Goal: Task Accomplishment & Management: Manage account settings

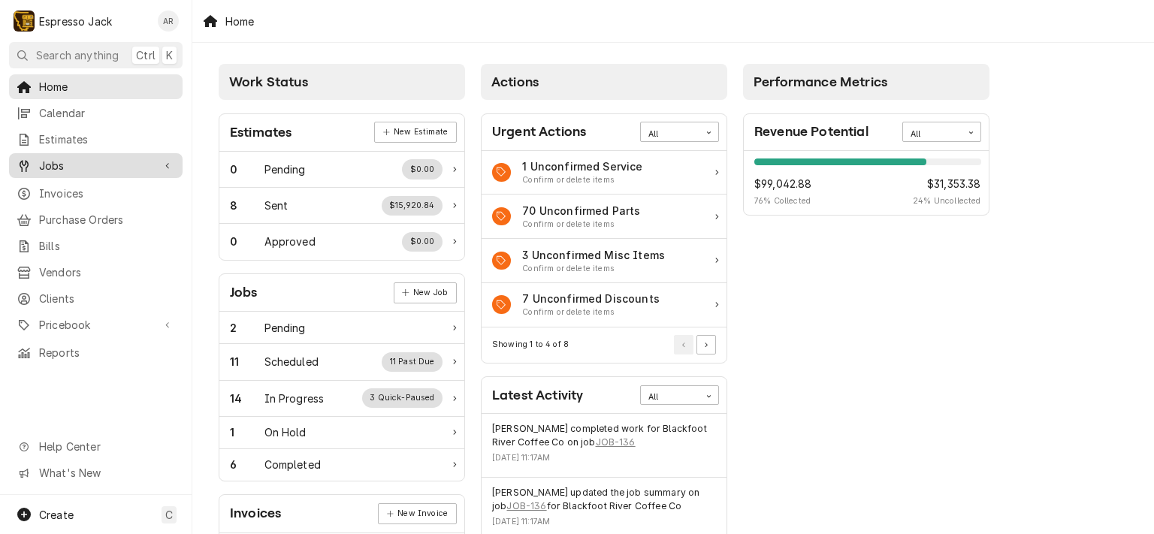
click at [123, 158] on span "Jobs" at bounding box center [95, 166] width 113 height 16
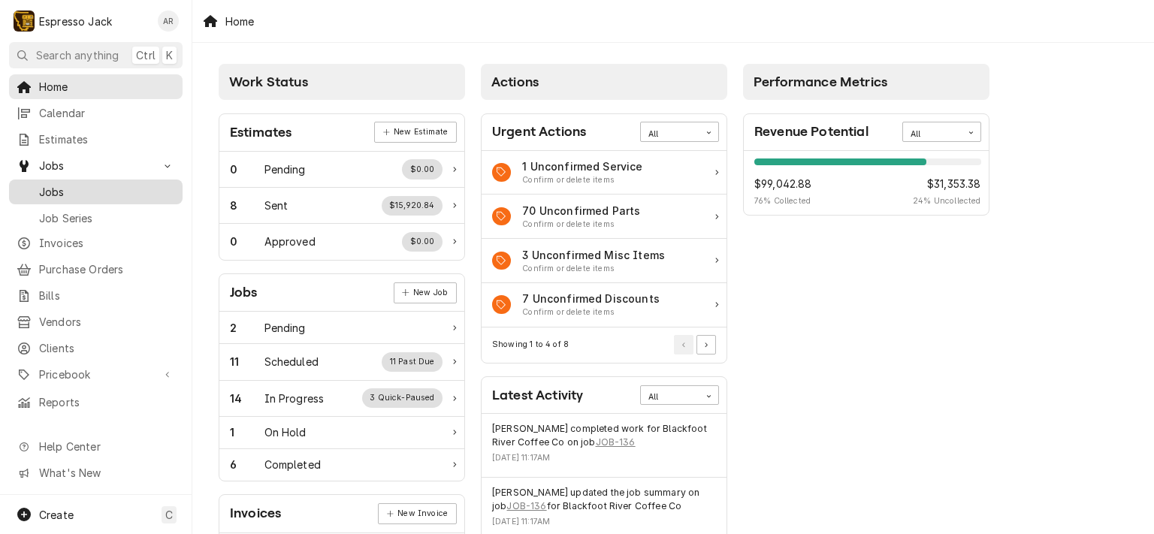
click at [97, 185] on span "Jobs" at bounding box center [107, 192] width 136 height 16
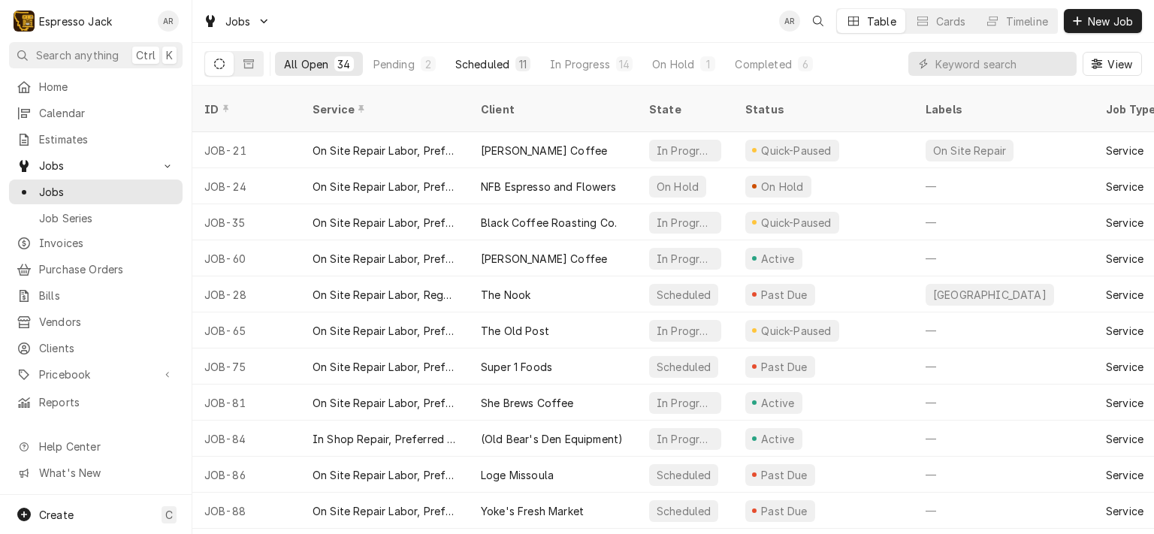
click at [474, 62] on div "Scheduled" at bounding box center [482, 64] width 54 height 16
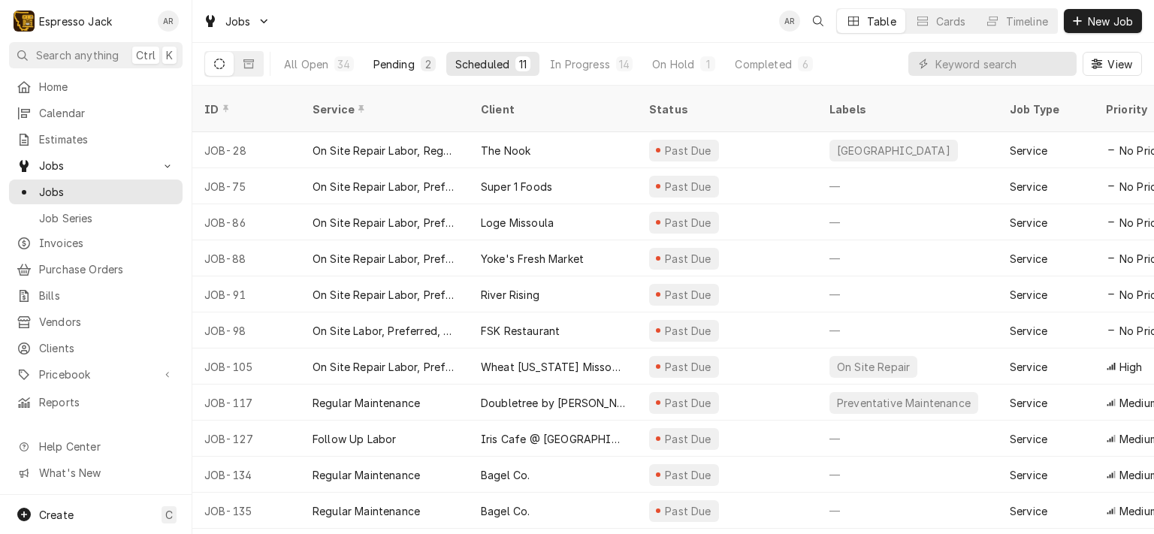
click at [412, 65] on div "Pending" at bounding box center [393, 64] width 41 height 16
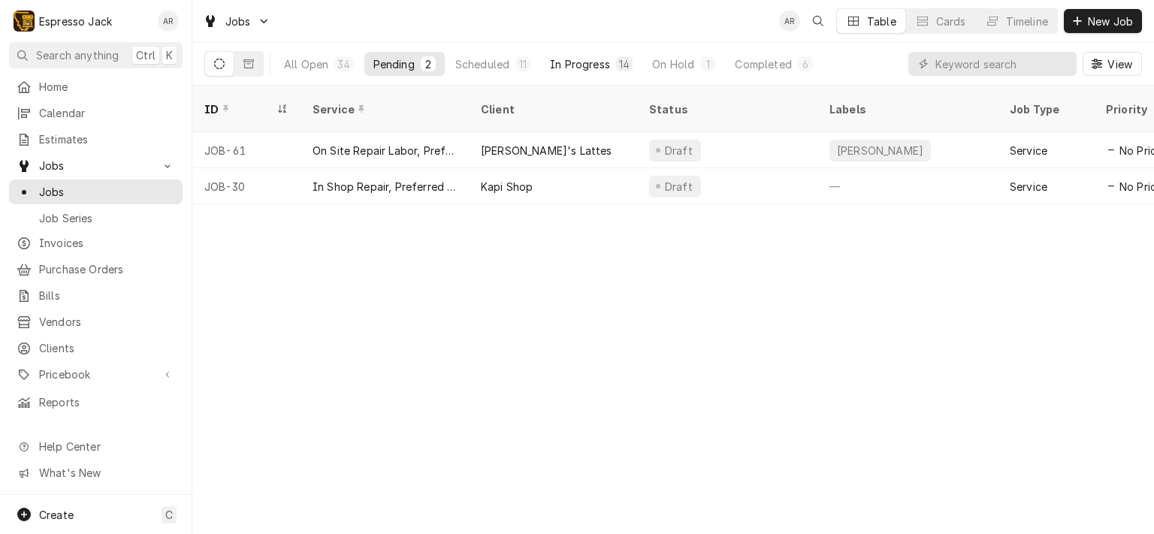
click at [586, 59] on div "In Progress" at bounding box center [580, 64] width 60 height 16
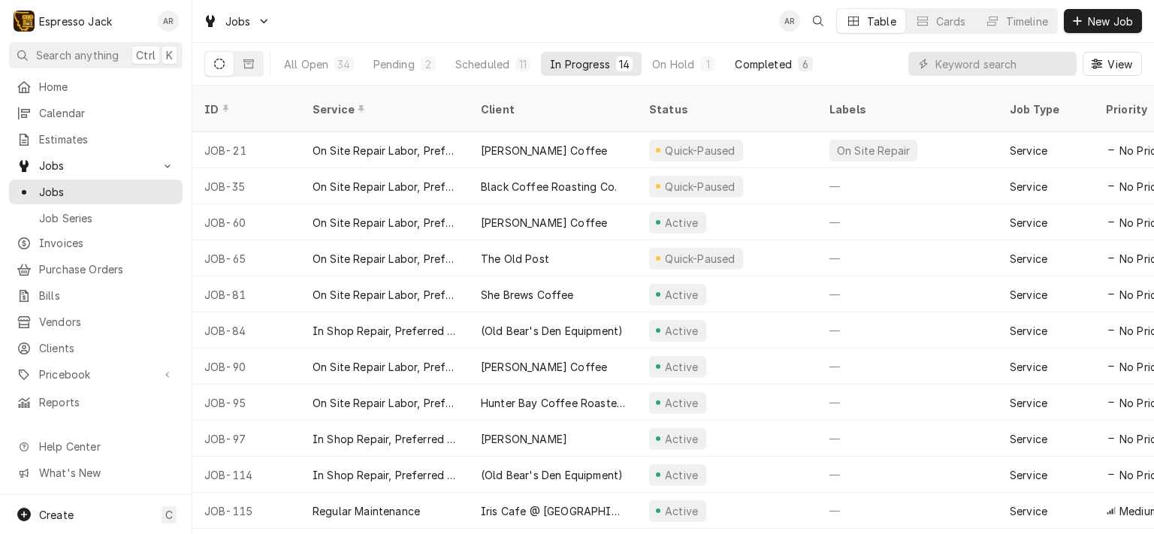
click at [761, 59] on div "Completed" at bounding box center [763, 64] width 56 height 16
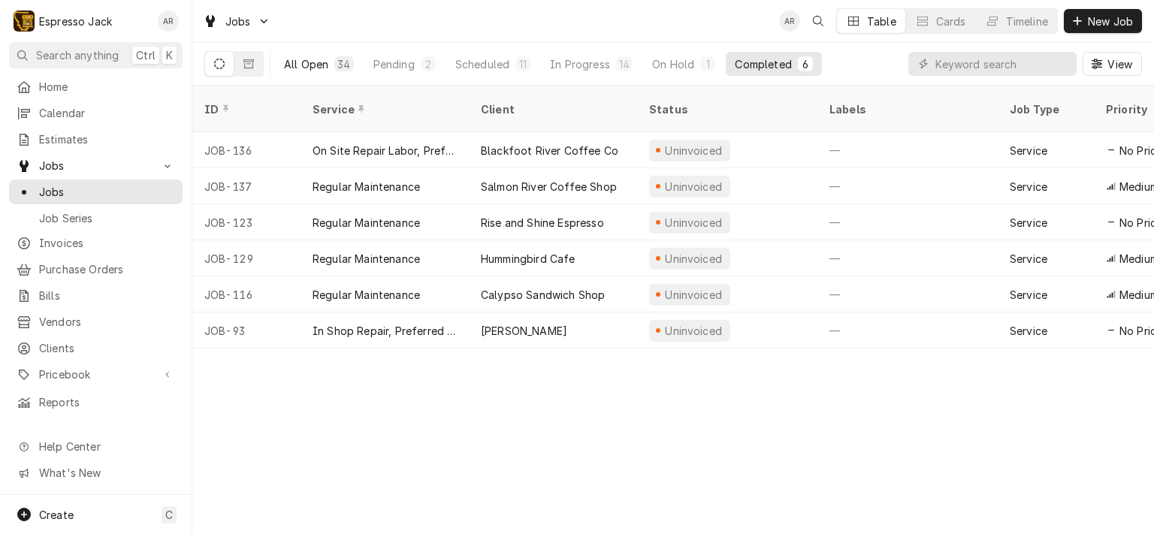
click at [303, 58] on div "All Open" at bounding box center [306, 64] width 44 height 16
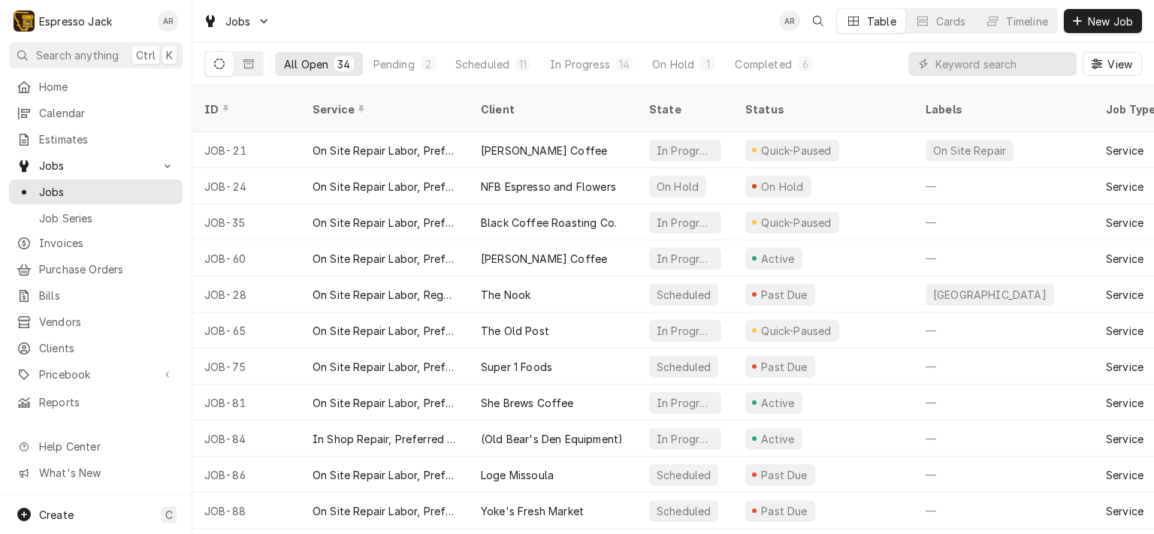
click at [303, 58] on div "All Open" at bounding box center [306, 64] width 44 height 16
click at [403, 65] on div "Pending" at bounding box center [393, 64] width 41 height 16
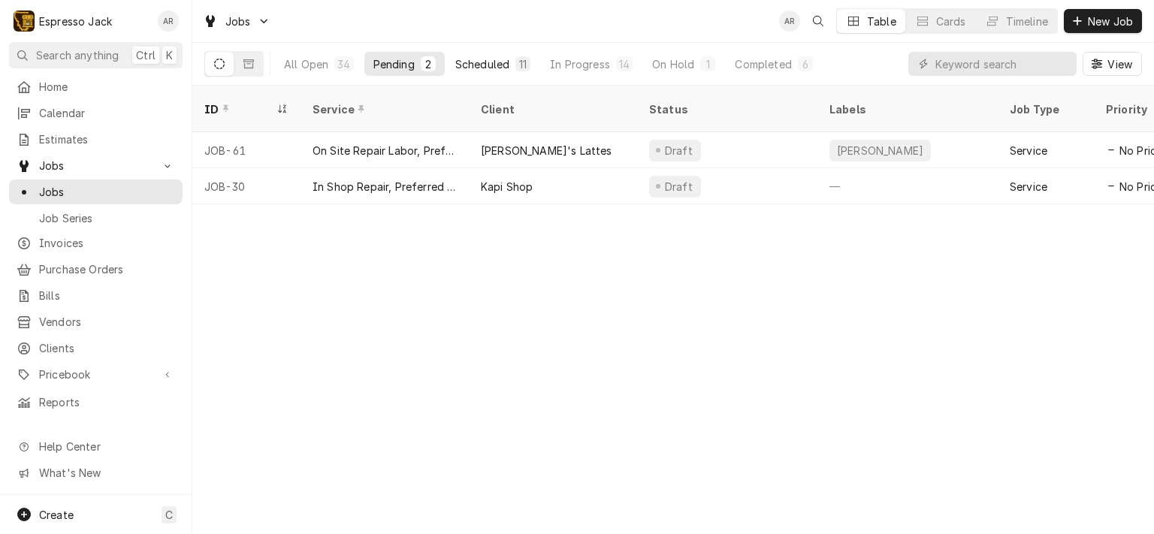
click at [483, 63] on div "Scheduled" at bounding box center [482, 64] width 54 height 16
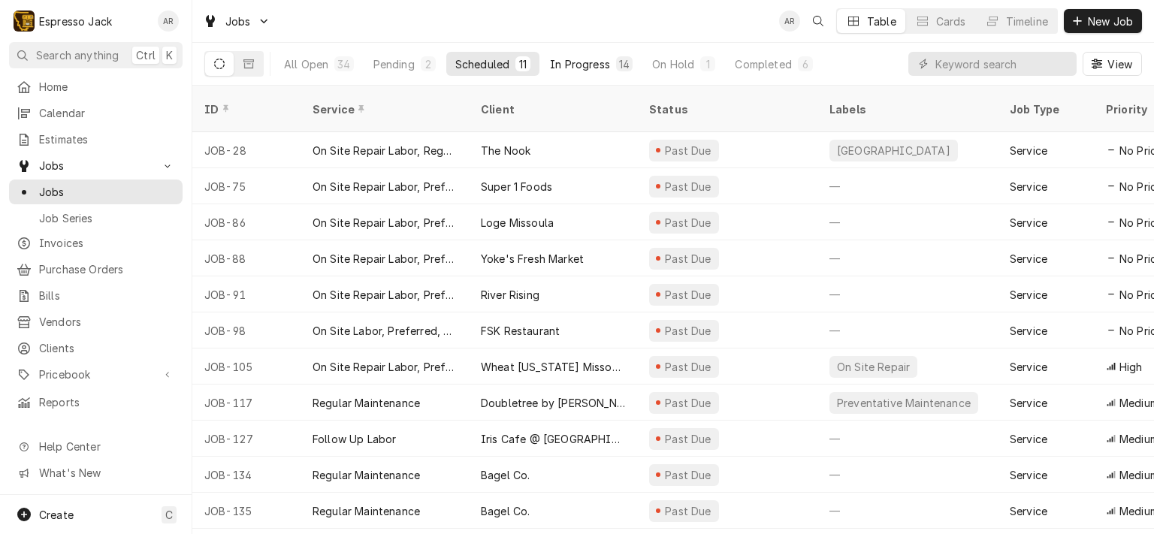
click at [580, 62] on div "In Progress" at bounding box center [580, 64] width 60 height 16
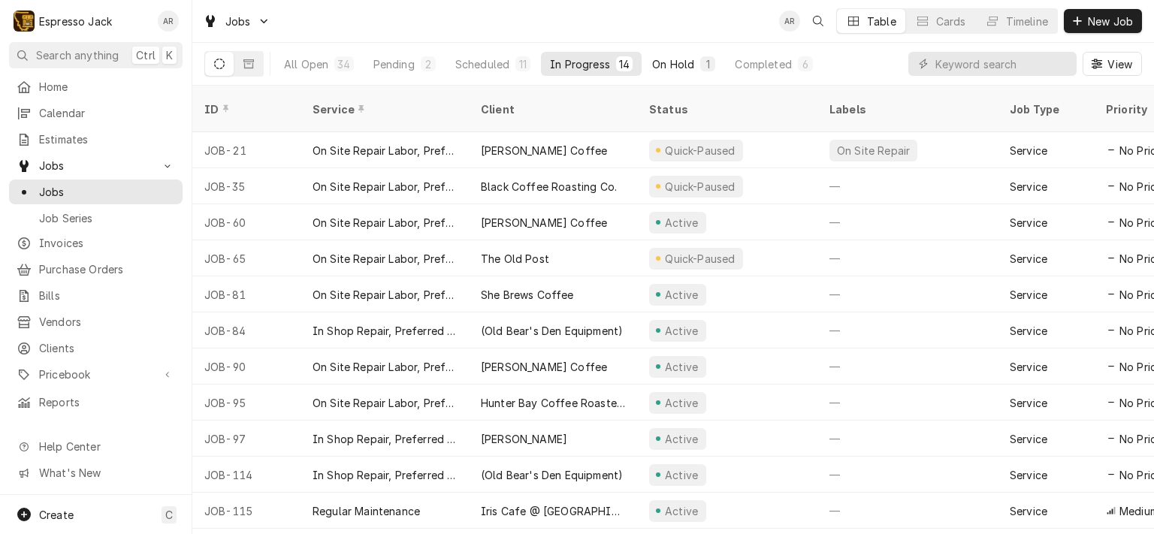
click at [678, 63] on div "On Hold" at bounding box center [673, 64] width 42 height 16
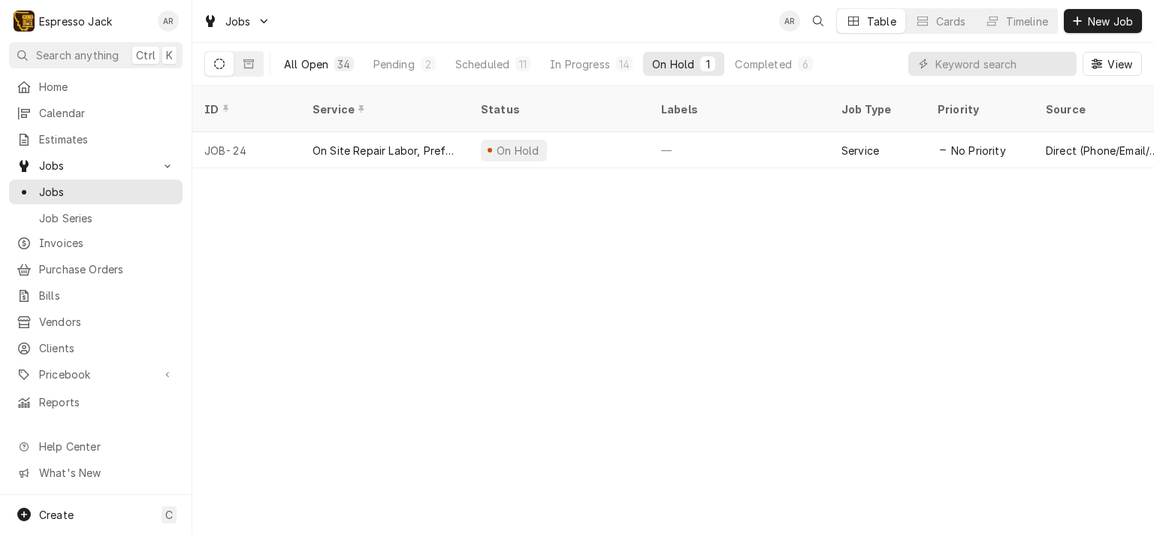
click at [304, 65] on div "All Open" at bounding box center [306, 64] width 44 height 16
